Goal: Share content: Share content

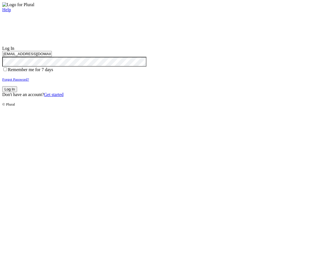
type input "test-1757366569-3@civiceagle.com"
click at [17, 92] on button "Log In" at bounding box center [9, 89] width 15 height 6
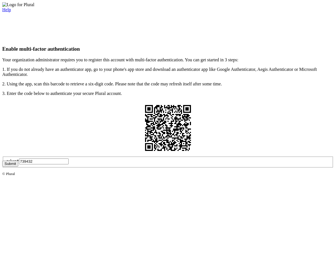
type input "739432"
click at [18, 166] on button "Submit" at bounding box center [10, 164] width 16 height 6
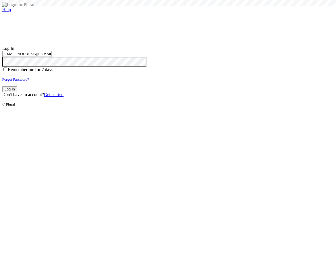
type input "test-1757366569-3@civiceagle.com"
click at [17, 92] on button "Log In" at bounding box center [9, 89] width 15 height 6
click at [29, 81] on small "Forgot Password?" at bounding box center [15, 79] width 27 height 4
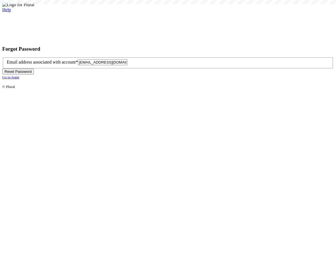
type input "test-1757366574-6@civiceagle.com"
click at [34, 74] on button "Reset Password" at bounding box center [18, 72] width 32 height 6
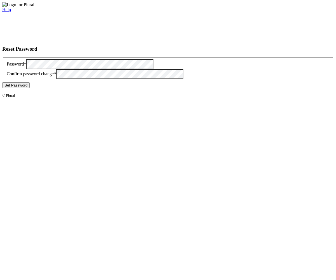
click at [30, 88] on button "Set Password" at bounding box center [15, 85] width 27 height 6
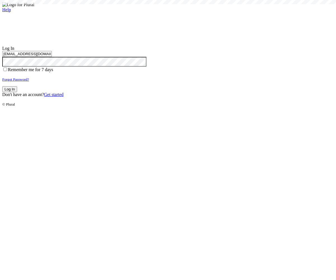
type input "test-1757366574-6@civiceagle.com"
click at [17, 92] on button "Log In" at bounding box center [9, 89] width 15 height 6
type input "[EMAIL_ADDRESS][DOMAIN_NAME]"
click at [17, 92] on button "Log In" at bounding box center [9, 89] width 15 height 6
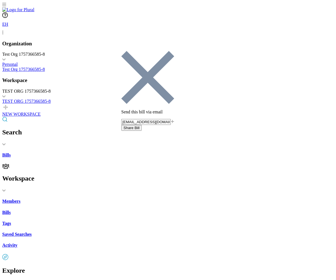
type input "[EMAIL_ADDRESS][DOMAIN_NAME]"
click at [142, 125] on button "Share Bill" at bounding box center [131, 128] width 20 height 6
